Goal: Task Accomplishment & Management: Manage account settings

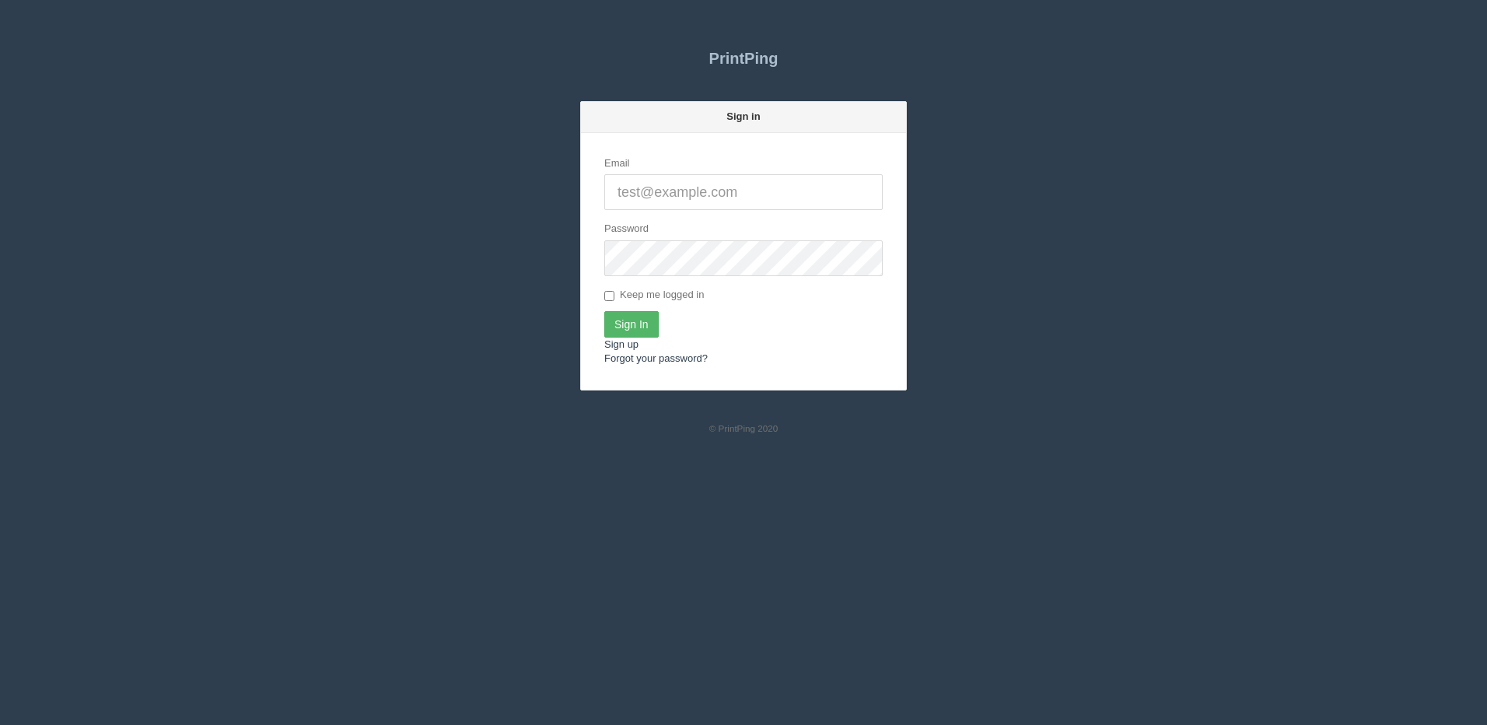
type input "[PERSON_NAME][EMAIL_ADDRESS][DOMAIN_NAME]"
click at [639, 326] on input "Sign In" at bounding box center [631, 324] width 54 height 26
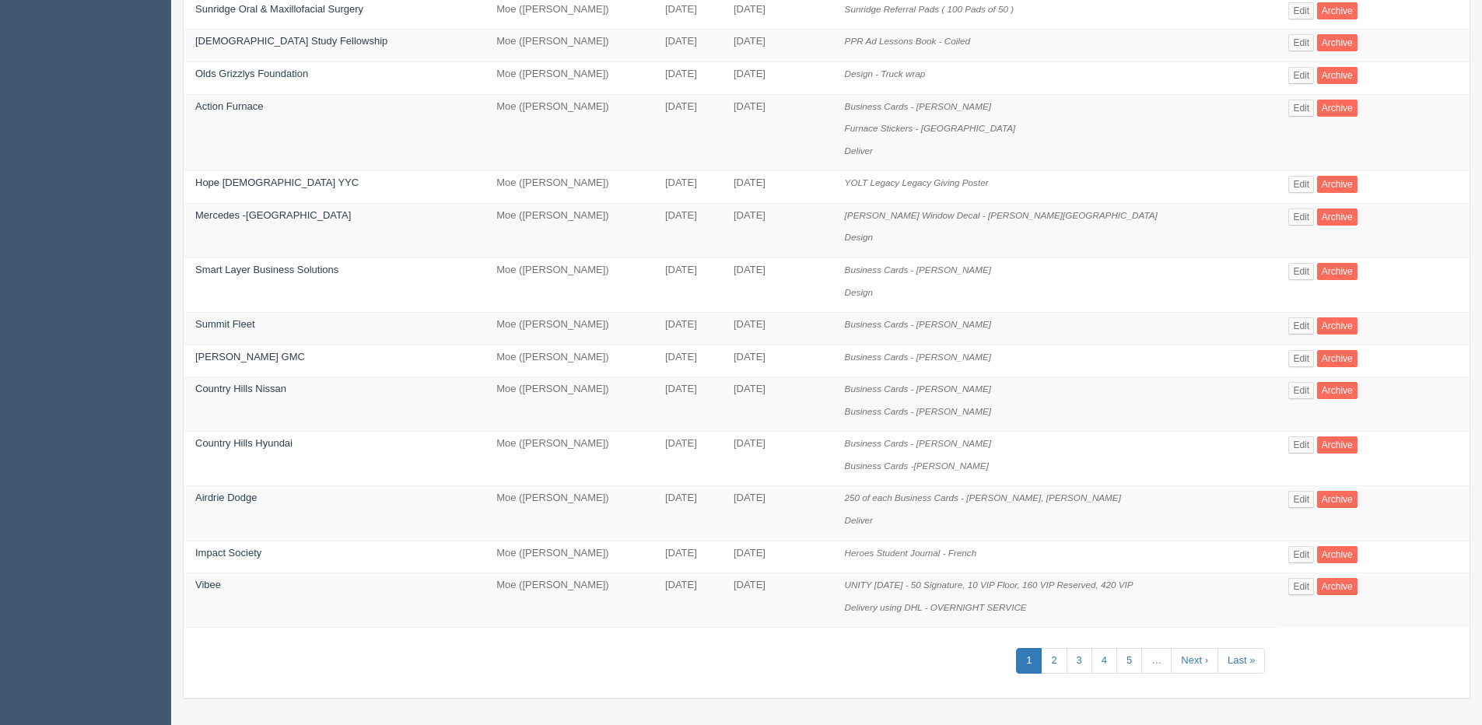
scroll to position [623, 0]
click at [1062, 662] on link "2" at bounding box center [1054, 660] width 26 height 26
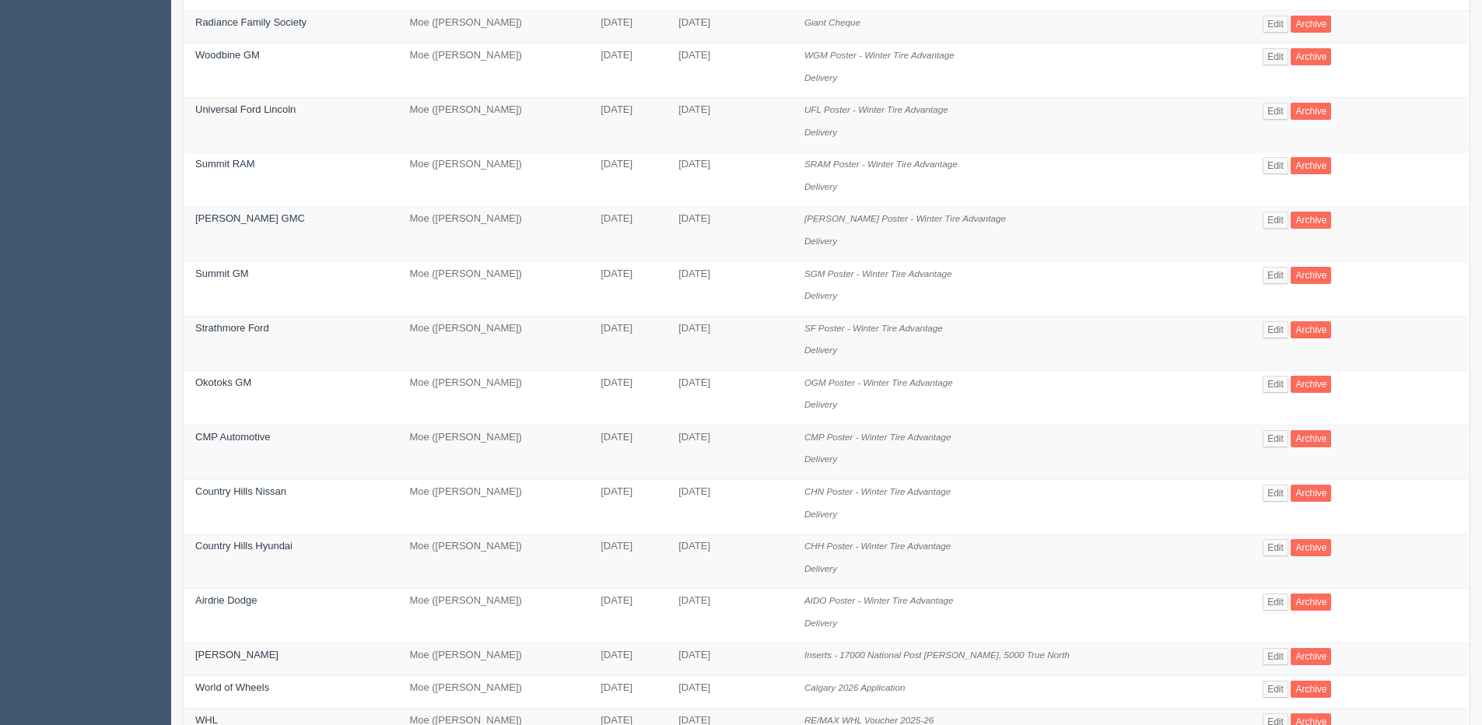
scroll to position [734, 0]
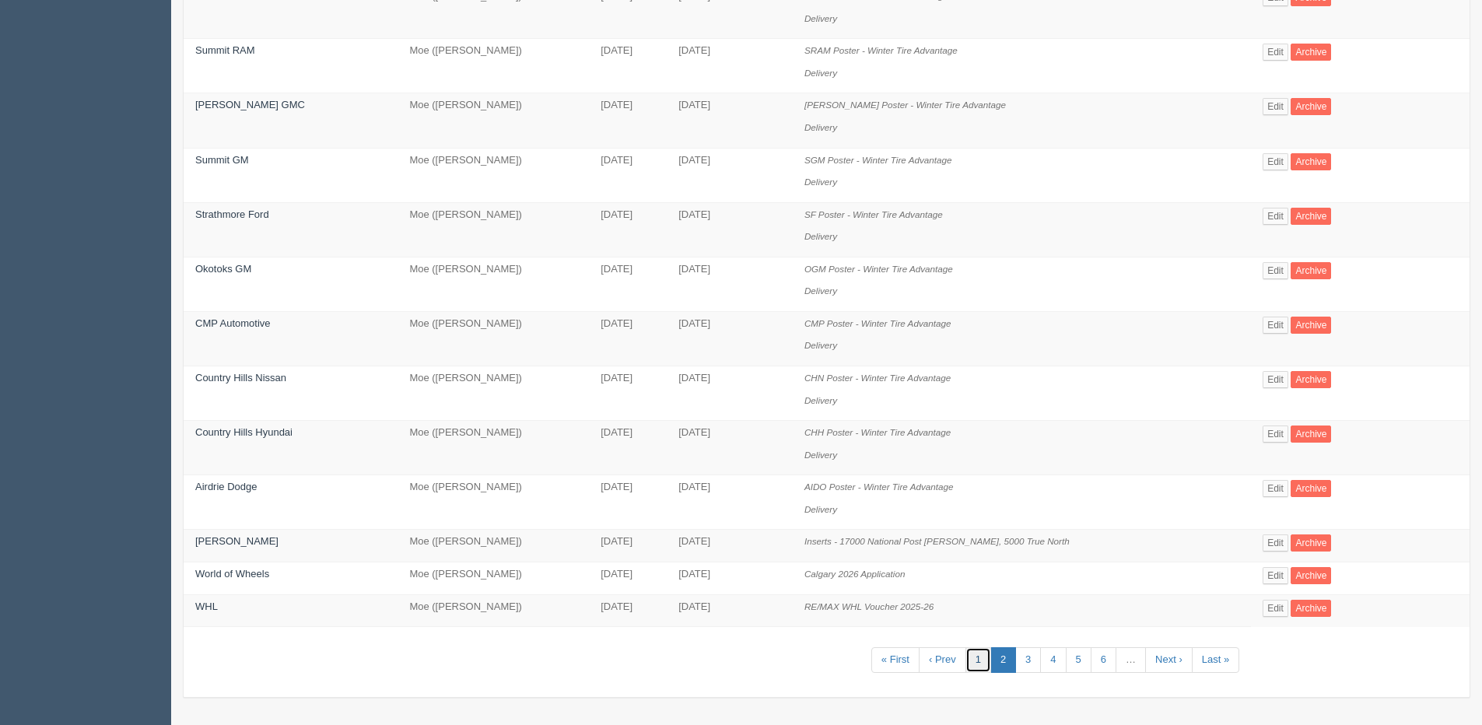
click at [980, 657] on link "1" at bounding box center [978, 660] width 26 height 26
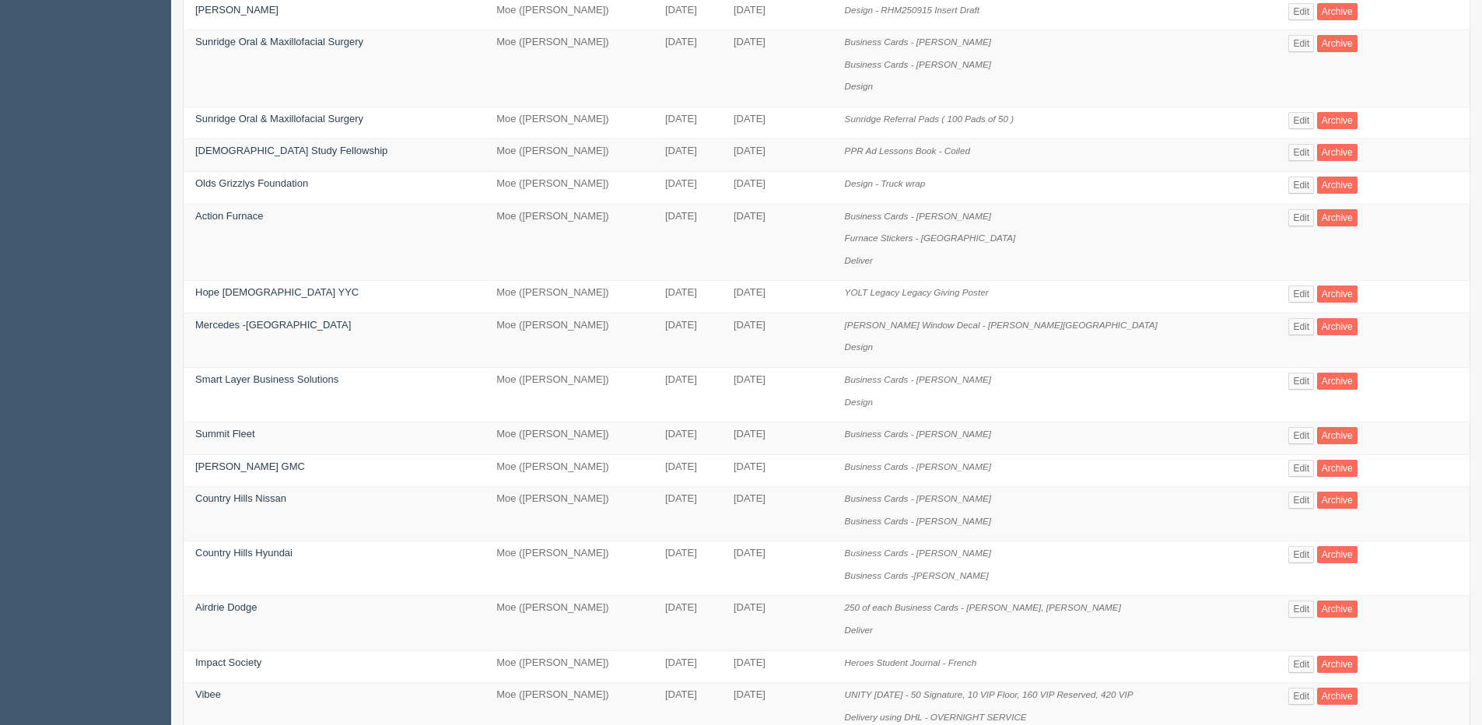
scroll to position [623, 0]
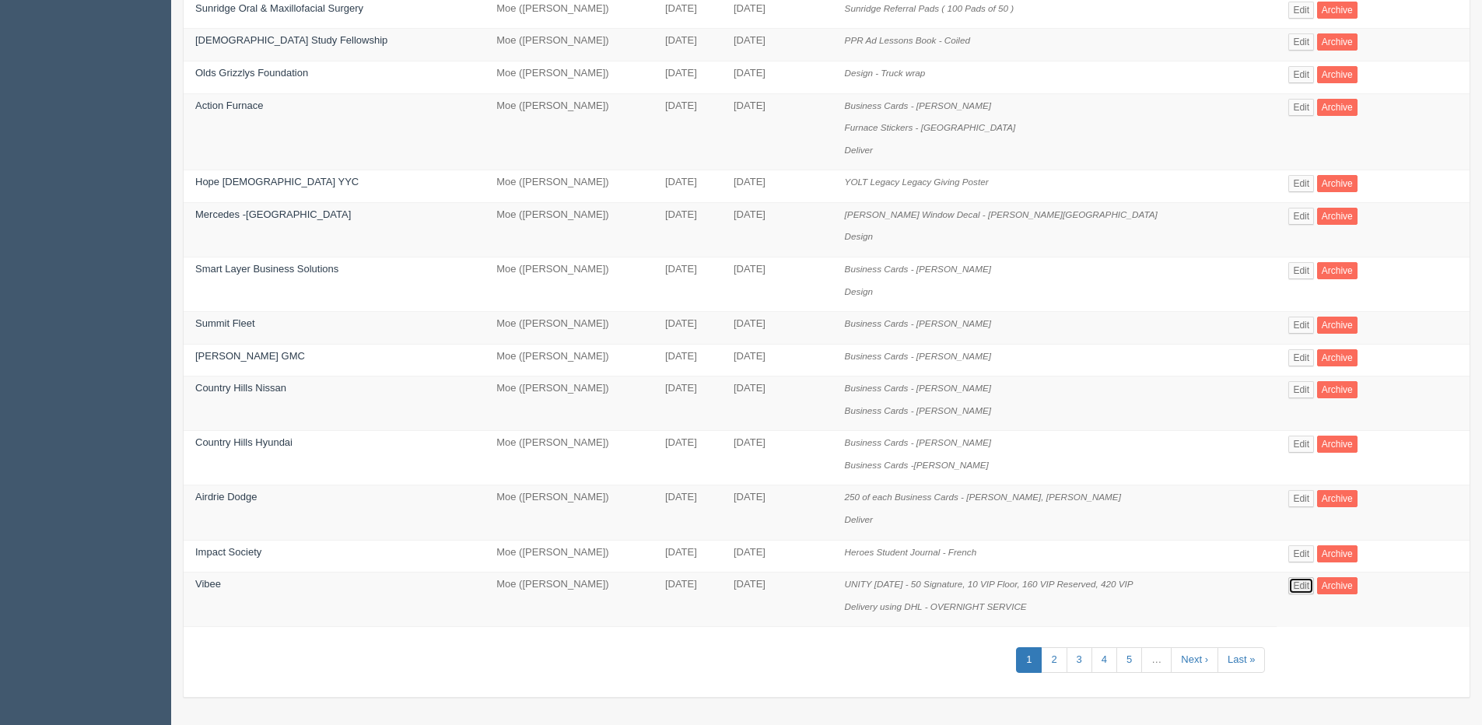
click at [1293, 585] on link "Edit" at bounding box center [1301, 585] width 26 height 17
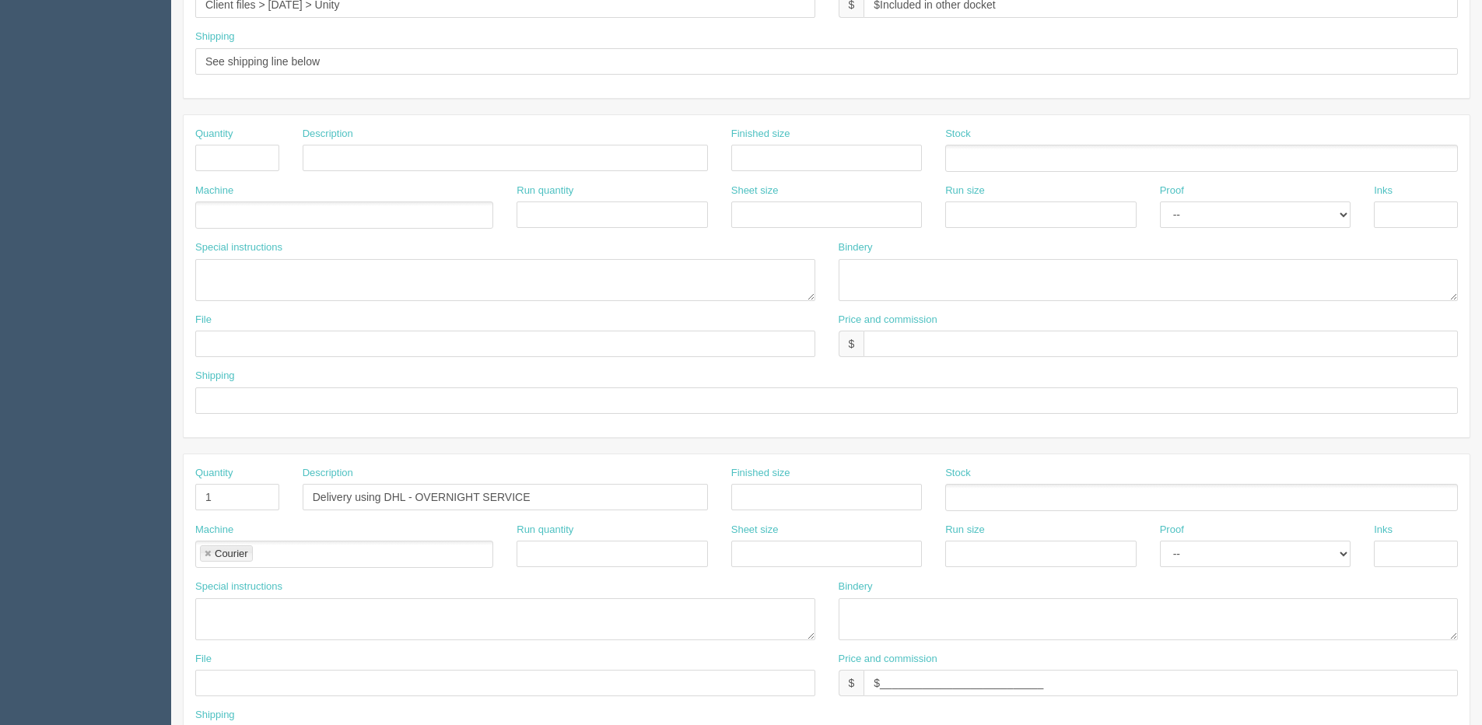
scroll to position [688, 0]
